Goal: Check status: Check status

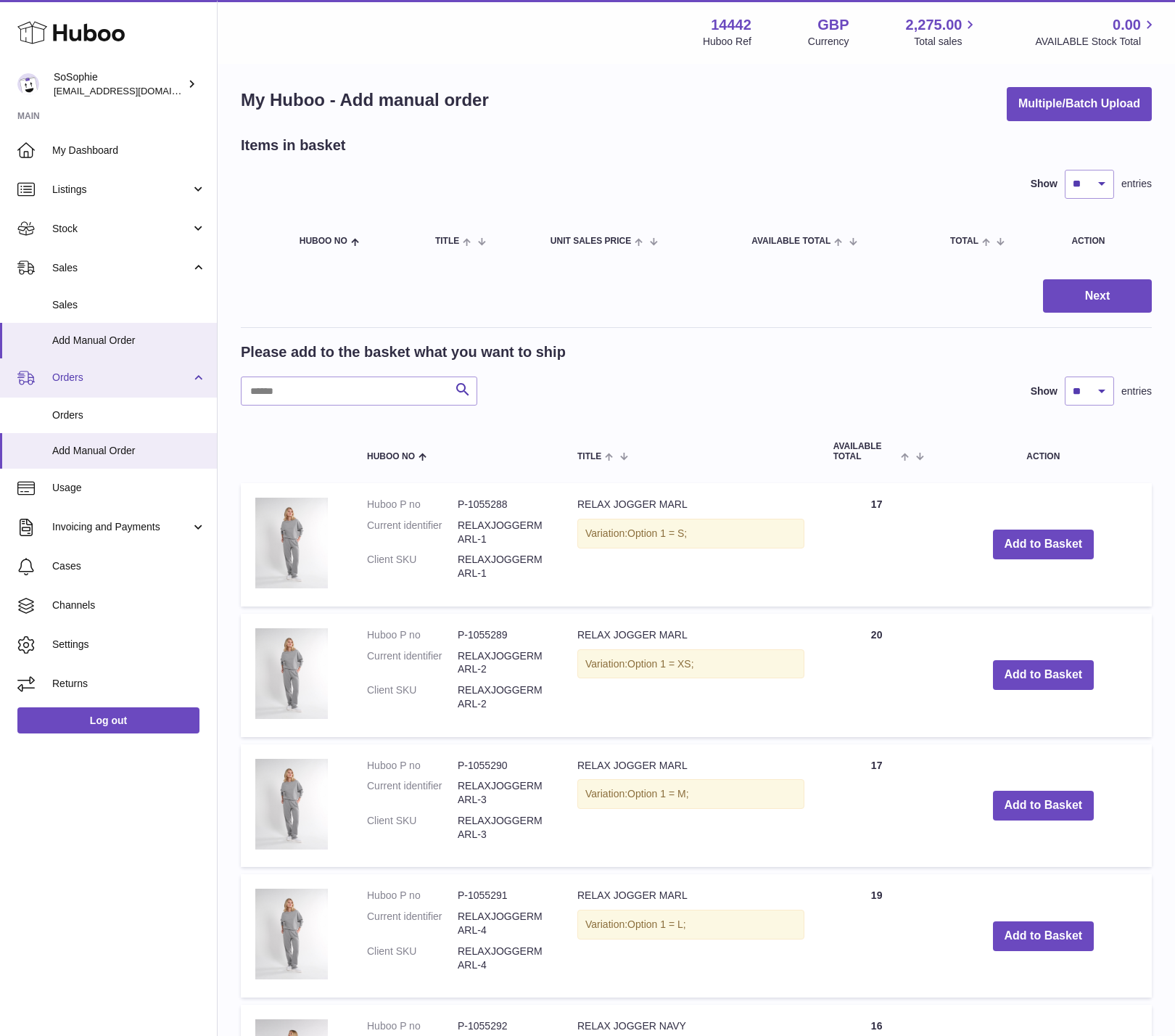
click at [105, 379] on span "Orders" at bounding box center [121, 378] width 138 height 14
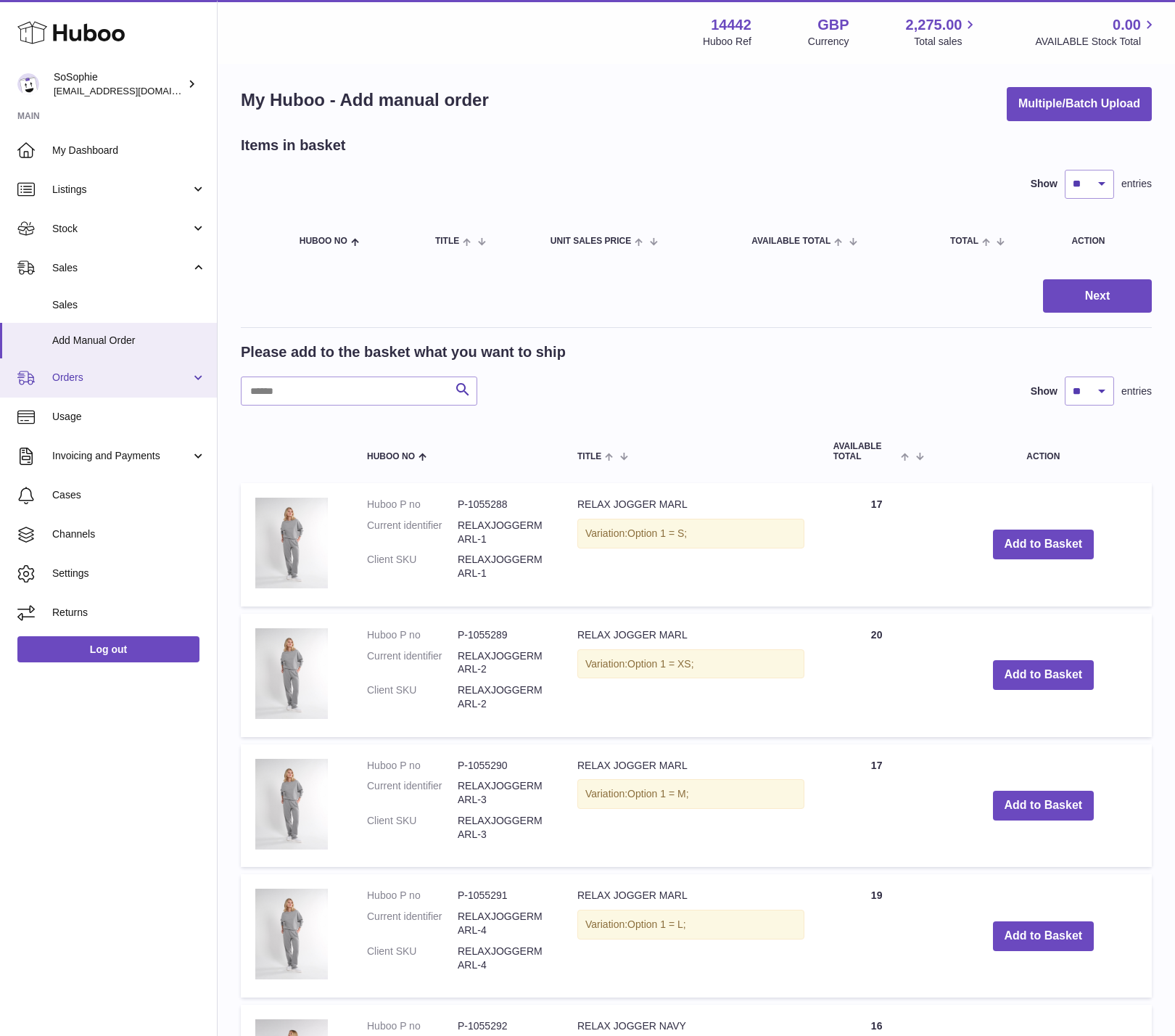
click at [123, 375] on span "Orders" at bounding box center [121, 378] width 138 height 14
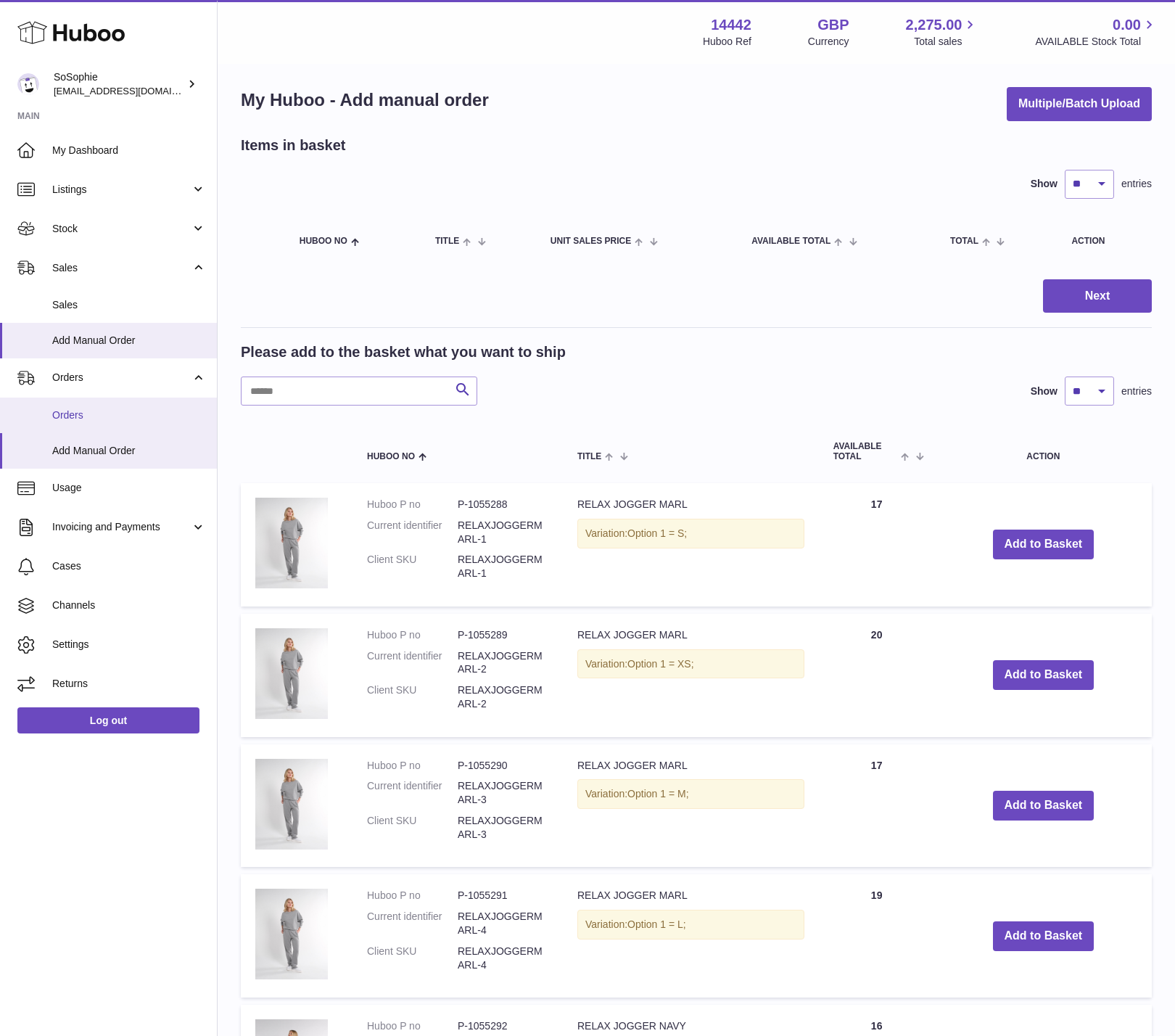
click at [116, 415] on span "Orders" at bounding box center [129, 415] width 154 height 14
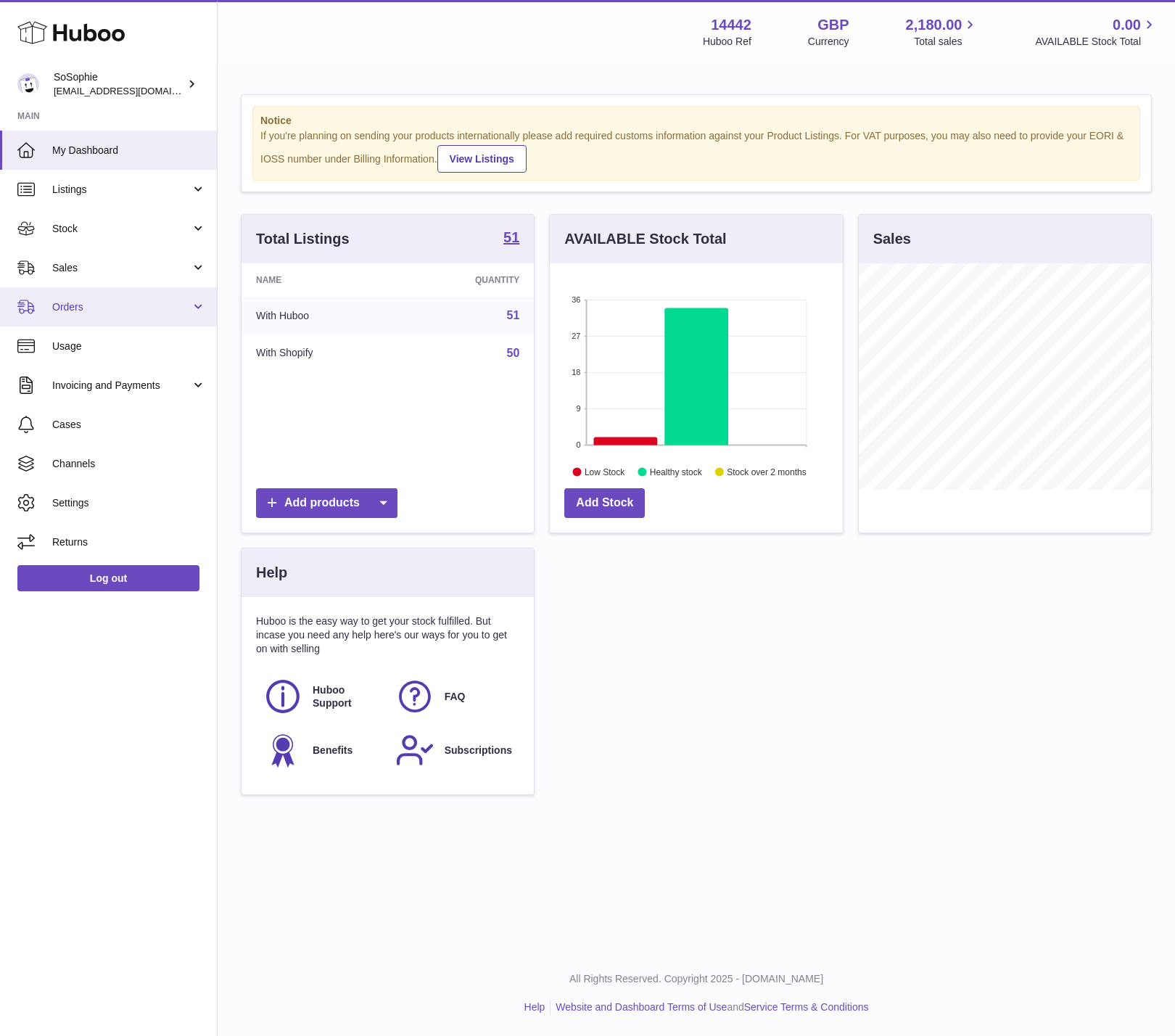
scroll to position [227, 293]
click at [119, 310] on span "Orders" at bounding box center [121, 307] width 138 height 14
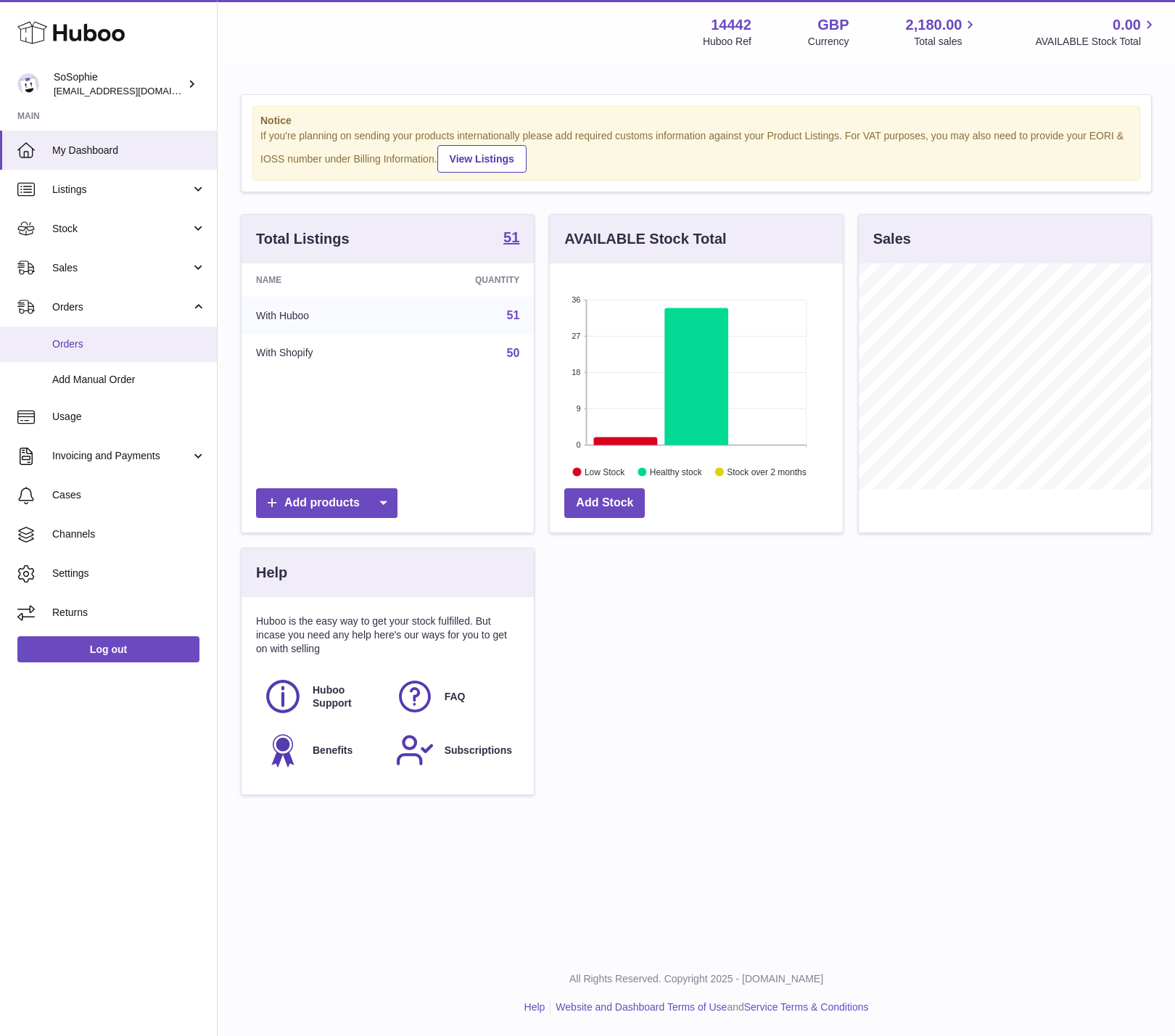
click at [109, 347] on span "Orders" at bounding box center [129, 344] width 154 height 14
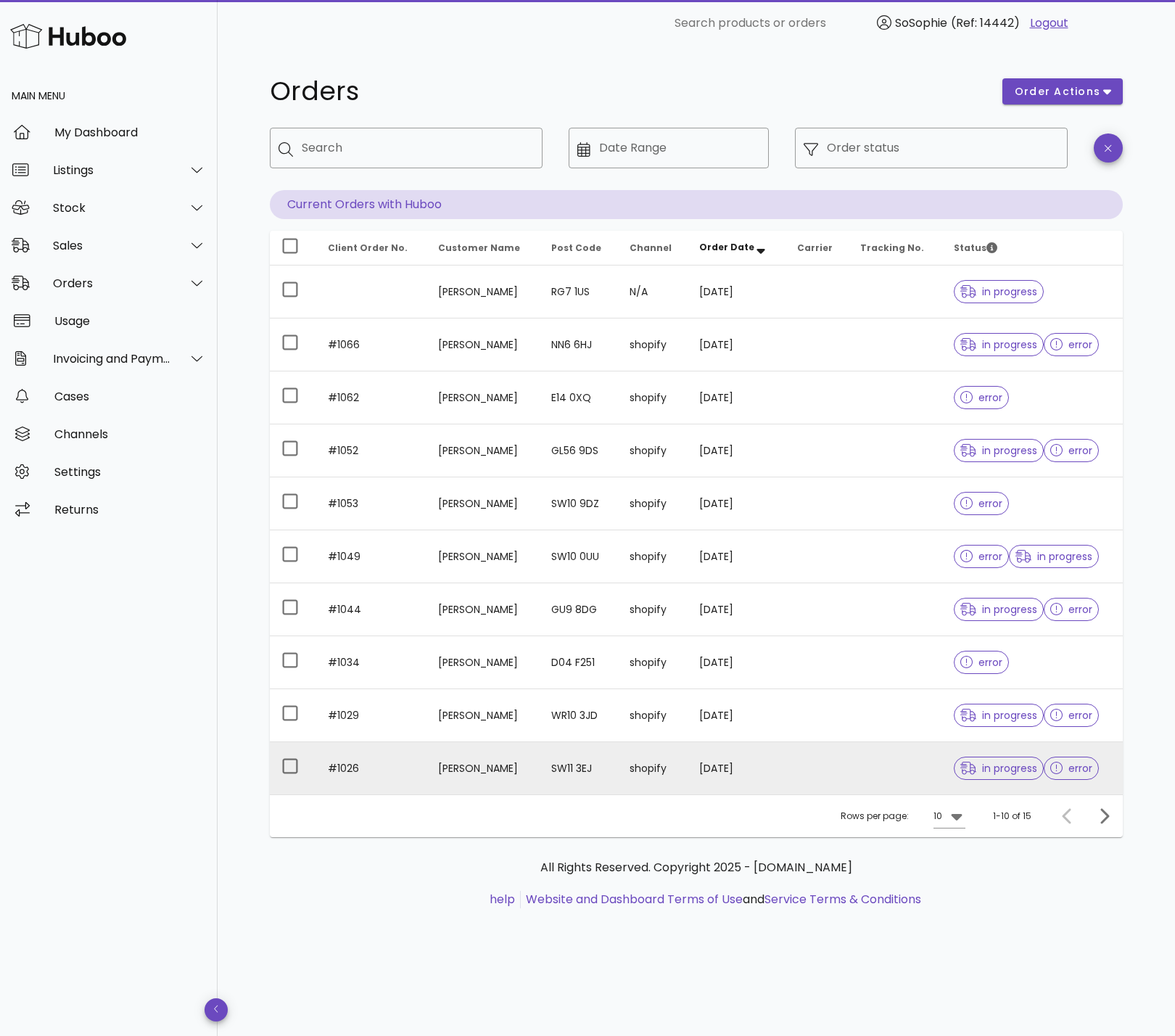
click at [480, 766] on td "[PERSON_NAME]" at bounding box center [482, 767] width 112 height 52
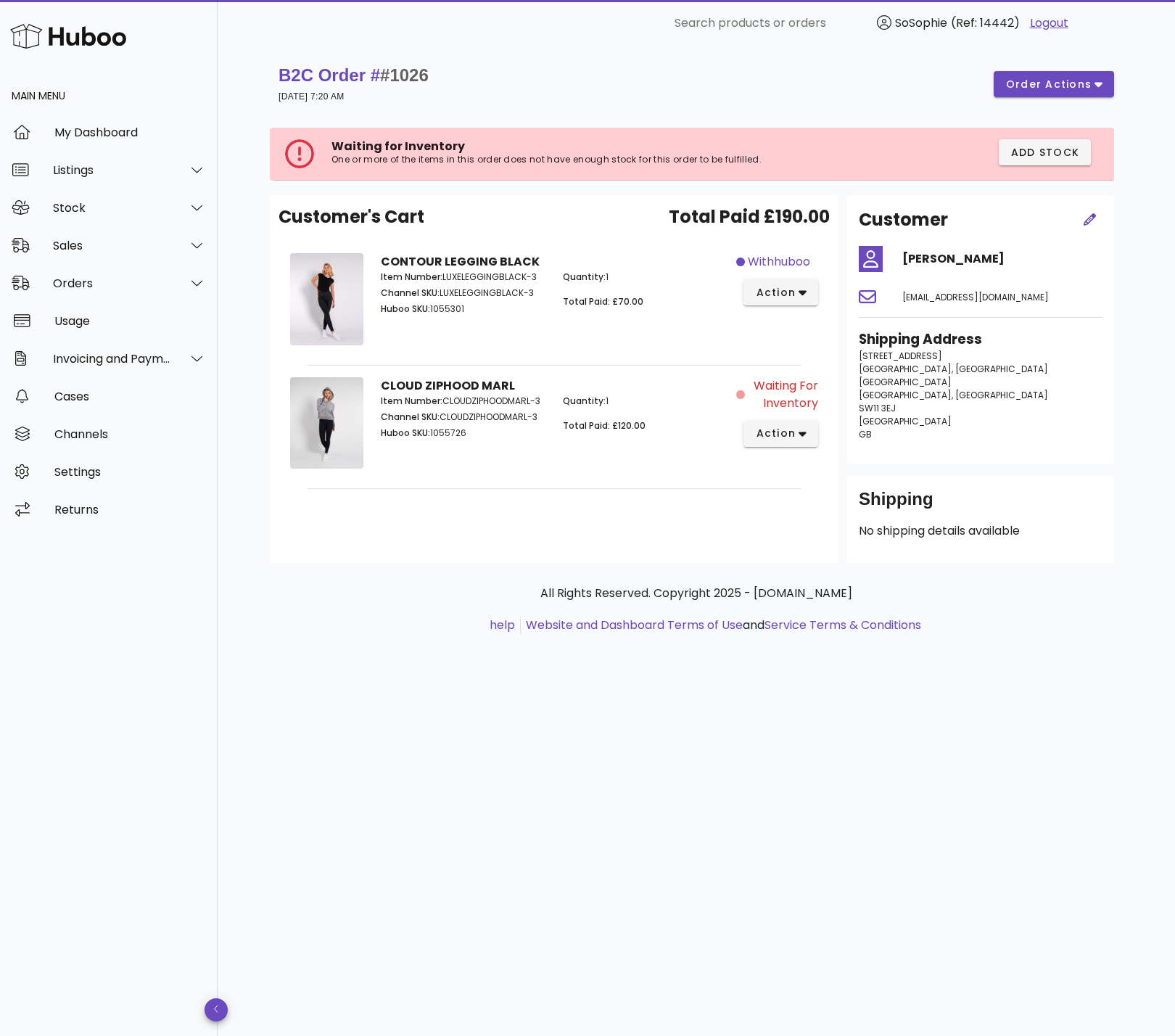
click at [28, 606] on div "Main Menu My Dashboard Listings Stock Sales Orders Usage Invoicing and Payments…" at bounding box center [109, 554] width 218 height 963
